Goal: Information Seeking & Learning: Find contact information

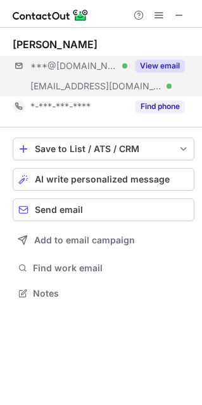
scroll to position [284, 202]
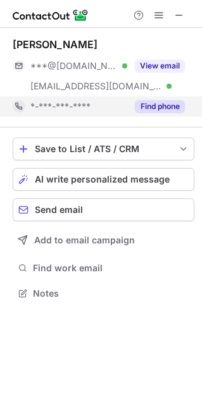
click at [157, 100] on button "Find phone" at bounding box center [160, 106] width 50 height 13
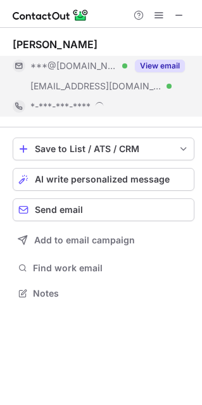
click at [163, 62] on button "View email" at bounding box center [160, 66] width 50 height 13
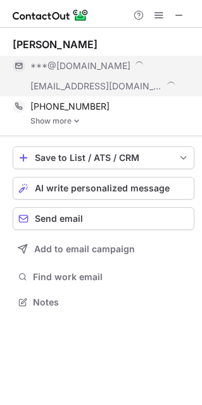
scroll to position [293, 202]
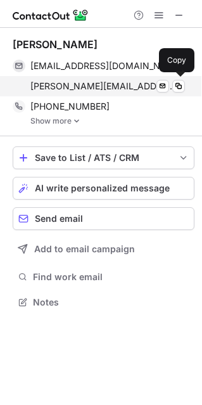
click at [89, 89] on span "craig.schornheuser@garmin.com" at bounding box center [102, 85] width 145 height 11
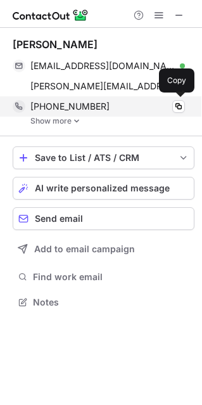
click at [68, 105] on span "+15704127956" at bounding box center [69, 106] width 79 height 11
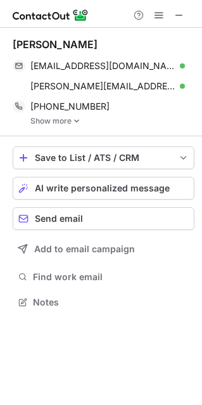
click at [65, 122] on link "Show more" at bounding box center [112, 121] width 164 height 9
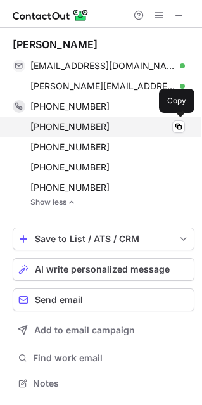
click at [63, 129] on span "+15705843745" at bounding box center [69, 126] width 79 height 11
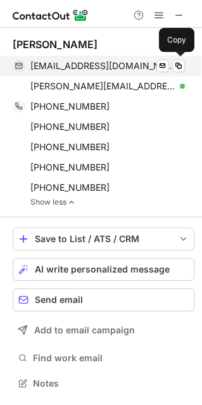
click at [136, 70] on div "mutigers86@yahoo.com Verified" at bounding box center [107, 65] width 155 height 11
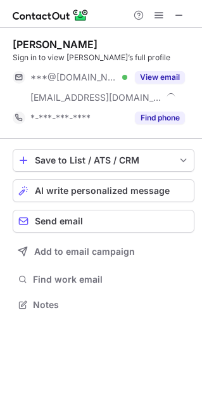
scroll to position [295, 202]
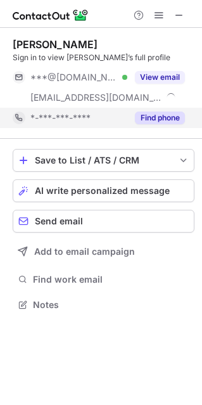
click at [168, 117] on button "Find phone" at bounding box center [160, 118] width 50 height 13
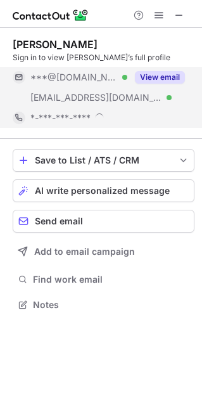
click at [157, 75] on button "View email" at bounding box center [160, 77] width 50 height 13
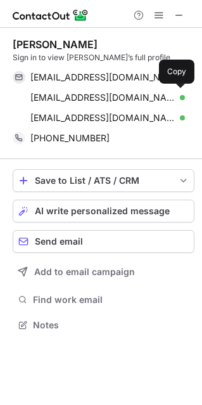
scroll to position [316, 202]
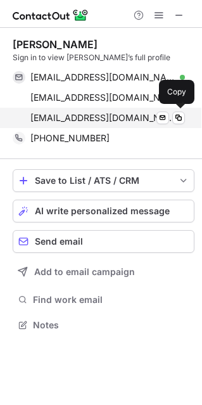
click at [74, 120] on span "ahamedani@svb.com" at bounding box center [102, 117] width 145 height 11
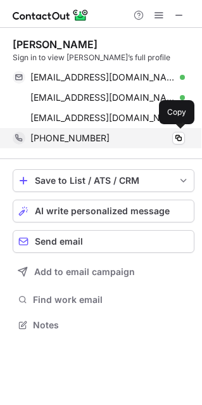
click at [51, 142] on span "+12244896146" at bounding box center [69, 137] width 79 height 11
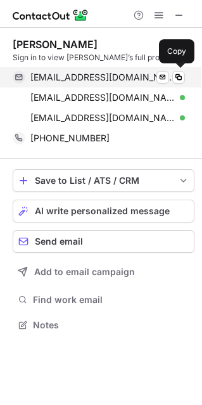
click at [101, 81] on span "anum54@gmail.com" at bounding box center [102, 77] width 145 height 11
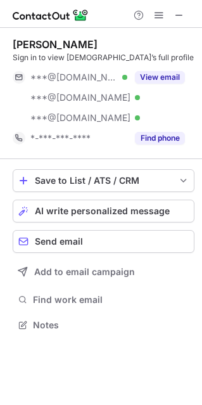
scroll to position [316, 202]
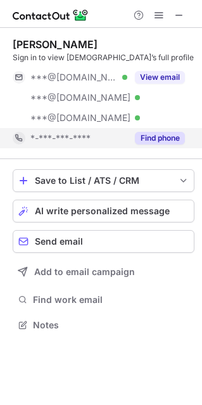
click at [172, 141] on button "Find phone" at bounding box center [160, 138] width 50 height 13
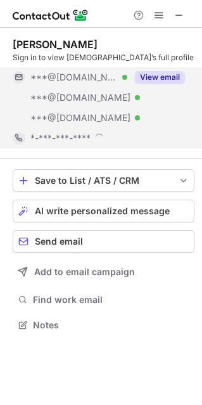
click at [169, 75] on button "View email" at bounding box center [160, 77] width 50 height 13
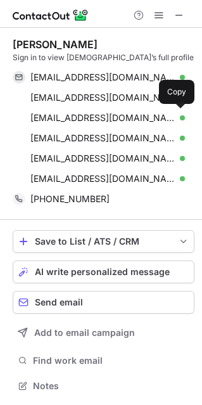
scroll to position [376, 202]
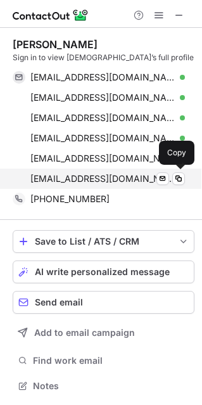
click at [98, 180] on span "katherinmach@hotmail.com" at bounding box center [102, 178] width 145 height 11
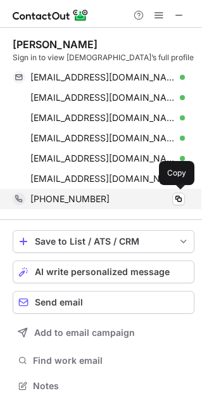
click at [69, 201] on span "+19545798442" at bounding box center [69, 198] width 79 height 11
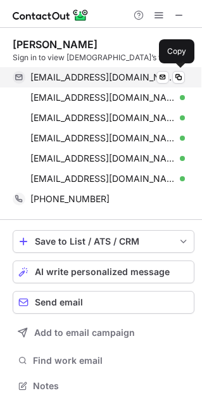
click at [108, 76] on span "clozano13@gmail.com" at bounding box center [102, 77] width 145 height 11
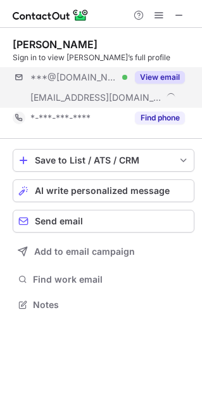
scroll to position [295, 202]
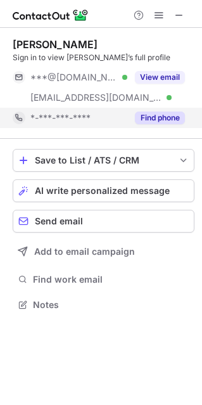
click at [166, 115] on button "Find phone" at bounding box center [160, 118] width 50 height 13
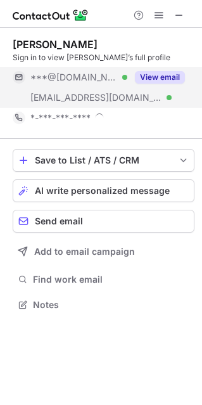
click at [163, 87] on div "View email" at bounding box center [156, 77] width 58 height 20
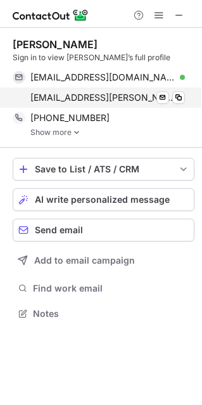
scroll to position [304, 202]
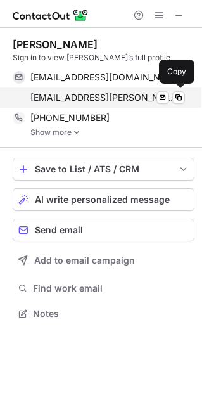
click at [92, 101] on span "mark.fagan@echostar.com" at bounding box center [102, 97] width 145 height 11
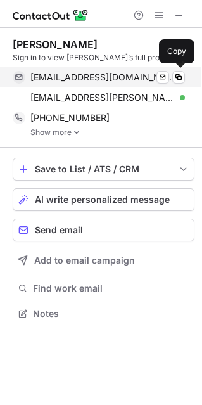
click at [73, 73] on span "legeon@gmail.com" at bounding box center [102, 77] width 145 height 11
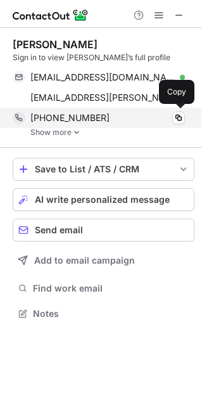
click at [60, 114] on span "+14046257951" at bounding box center [69, 117] width 79 height 11
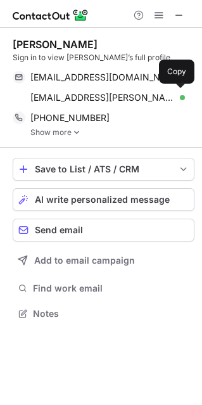
click at [61, 134] on link "Show more" at bounding box center [112, 132] width 164 height 9
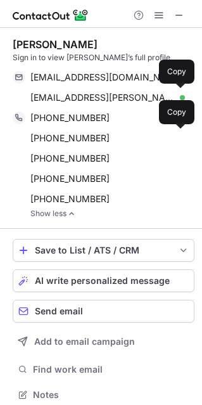
click at [70, 146] on div "+17706429963 Copy" at bounding box center [99, 138] width 172 height 20
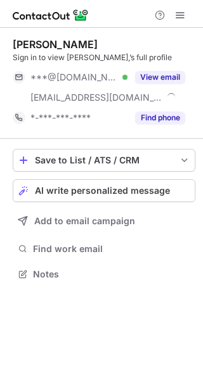
scroll to position [265, 203]
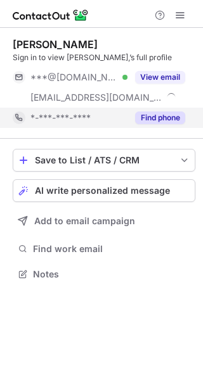
click at [171, 120] on button "Find phone" at bounding box center [160, 118] width 50 height 13
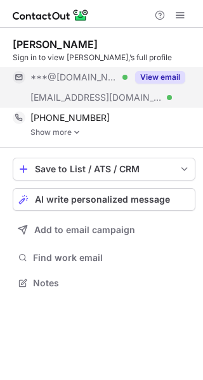
scroll to position [274, 203]
click at [168, 79] on button "View email" at bounding box center [160, 77] width 50 height 13
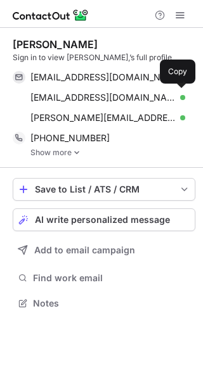
scroll to position [294, 203]
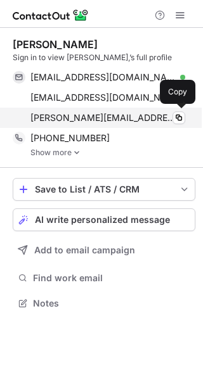
click at [82, 116] on span "[PERSON_NAME][EMAIL_ADDRESS][DOMAIN_NAME]" at bounding box center [102, 117] width 145 height 11
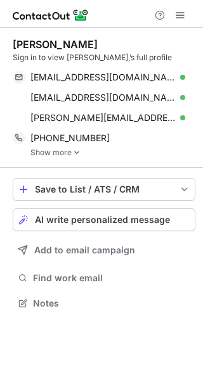
scroll to position [294, 203]
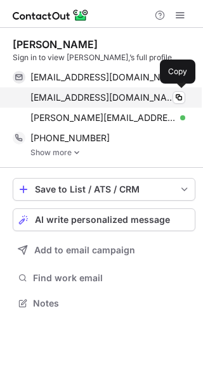
click at [92, 94] on span "[EMAIL_ADDRESS][DOMAIN_NAME]" at bounding box center [102, 97] width 145 height 11
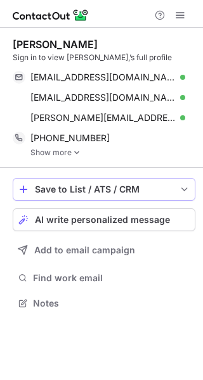
scroll to position [294, 203]
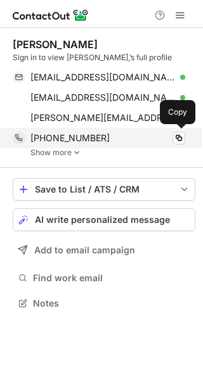
click at [61, 140] on span "+14803758507" at bounding box center [69, 137] width 79 height 11
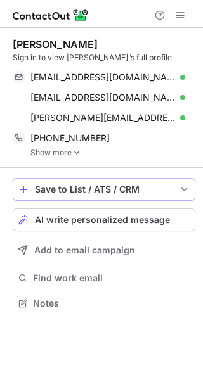
scroll to position [294, 203]
click at [53, 150] on link "Show more" at bounding box center [112, 152] width 165 height 9
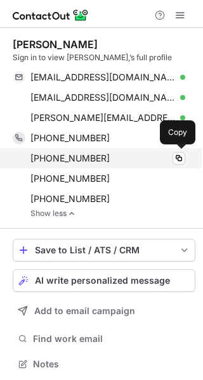
click at [60, 157] on span "[PHONE_NUMBER]" at bounding box center [69, 158] width 79 height 11
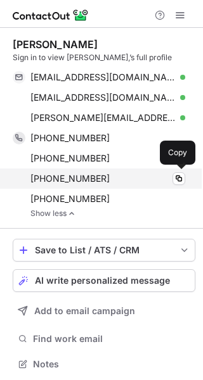
click at [61, 172] on div "[PHONE_NUMBER] Copy" at bounding box center [99, 179] width 172 height 20
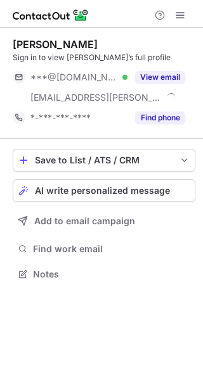
scroll to position [265, 203]
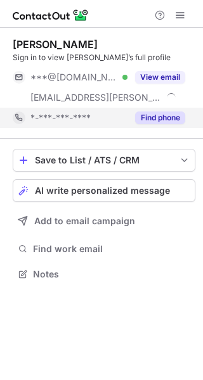
click at [158, 113] on button "Find phone" at bounding box center [160, 118] width 50 height 13
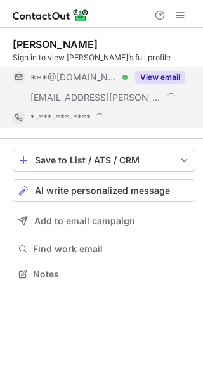
click at [159, 76] on button "View email" at bounding box center [160, 77] width 50 height 13
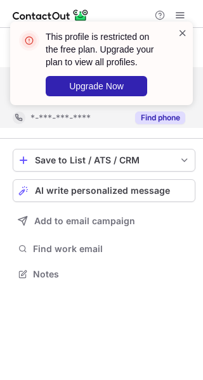
click at [181, 34] on span at bounding box center [182, 33] width 10 height 13
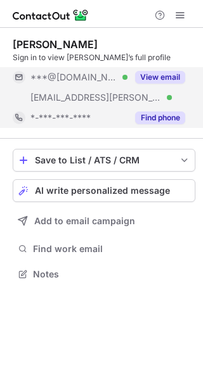
click at [175, 69] on div "This profile is restricted on the free plan. Upgrade your plan to view all prof…" at bounding box center [101, 190] width 203 height 380
click at [167, 78] on button "View email" at bounding box center [160, 77] width 50 height 13
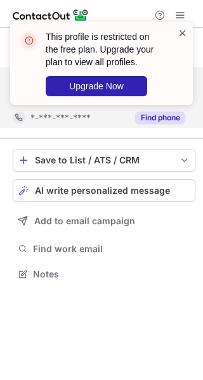
click at [181, 28] on span at bounding box center [182, 33] width 10 height 13
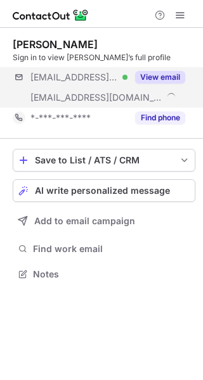
scroll to position [265, 203]
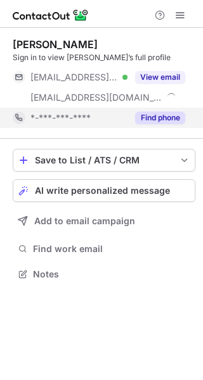
click at [169, 117] on button "Find phone" at bounding box center [160, 118] width 50 height 13
